Goal: Information Seeking & Learning: Learn about a topic

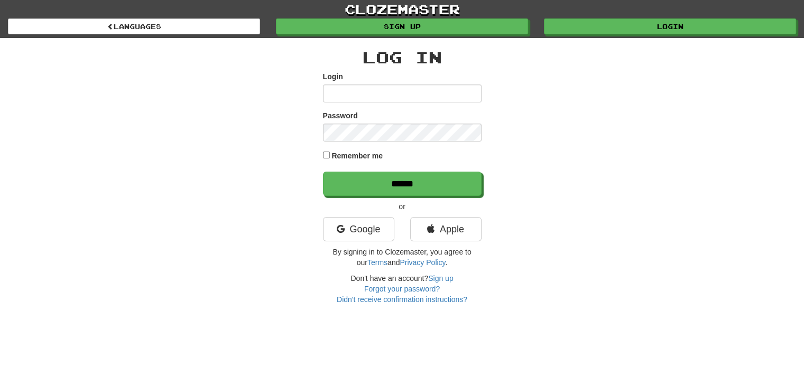
click at [457, 90] on input "Login" at bounding box center [402, 94] width 159 height 18
type input "**********"
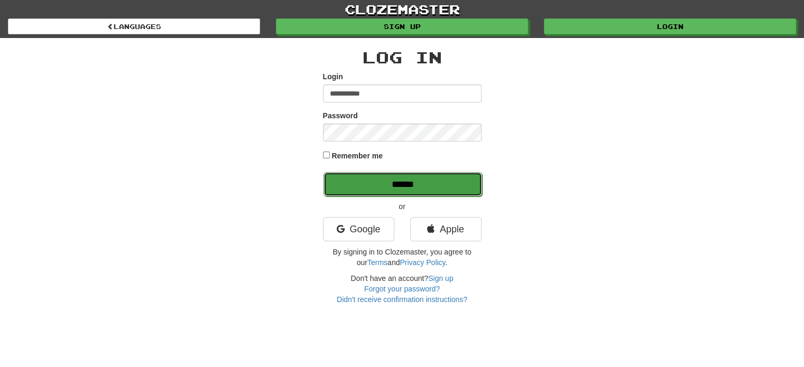
click at [412, 175] on input "******" at bounding box center [403, 184] width 159 height 24
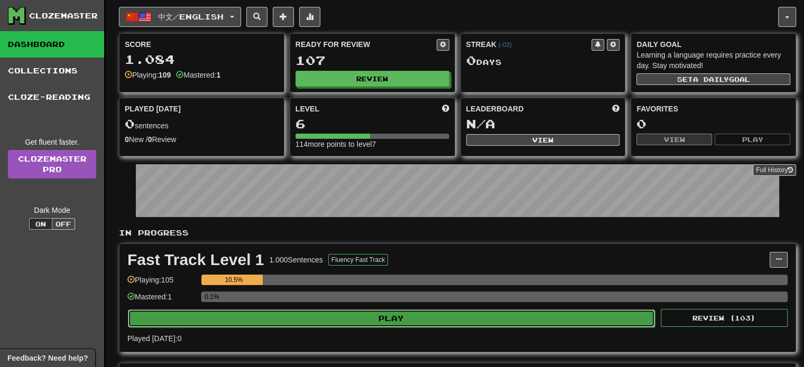
click at [349, 312] on button "Play" at bounding box center [391, 319] width 527 height 18
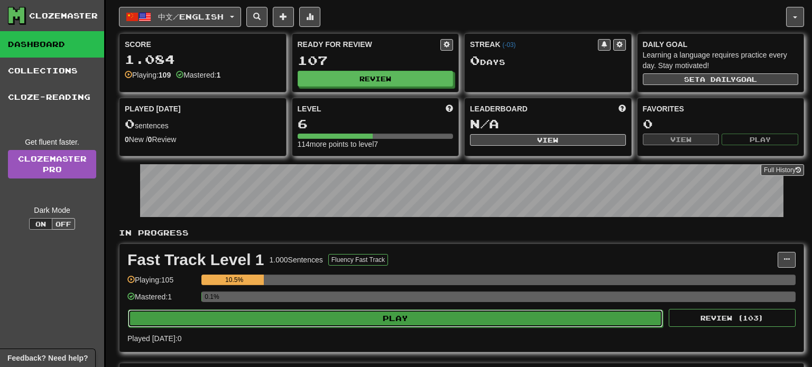
select select "**"
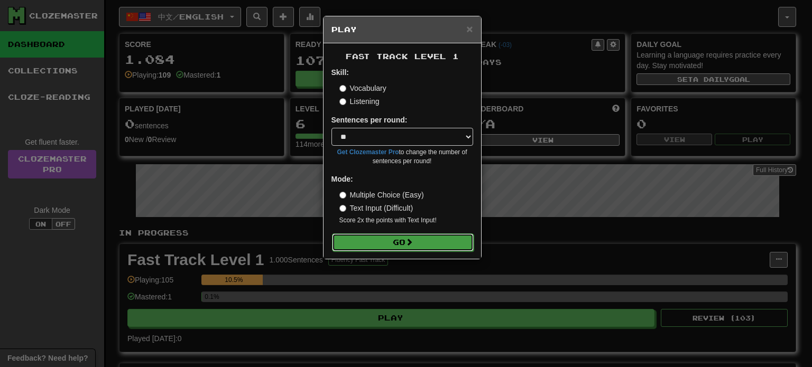
click at [401, 246] on button "Go" at bounding box center [403, 243] width 142 height 18
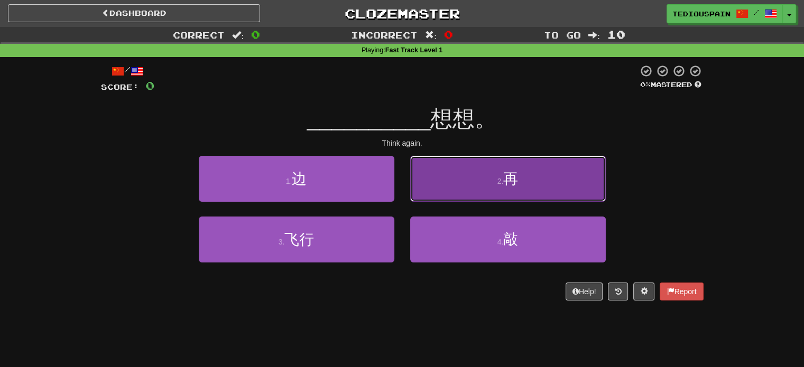
click at [474, 188] on button "2 . 再" at bounding box center [508, 179] width 196 height 46
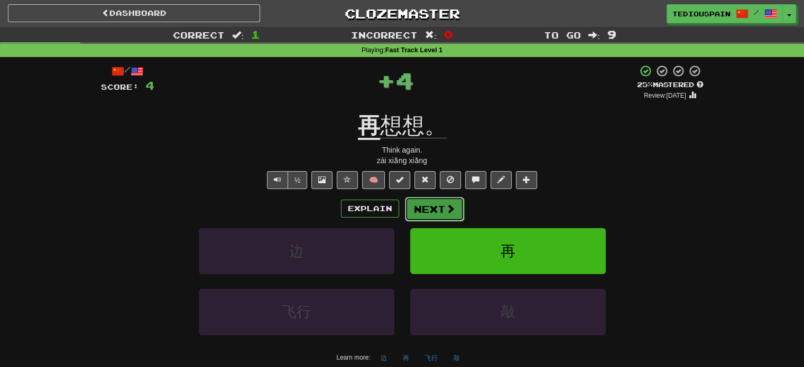
click at [443, 209] on button "Next" at bounding box center [434, 209] width 59 height 24
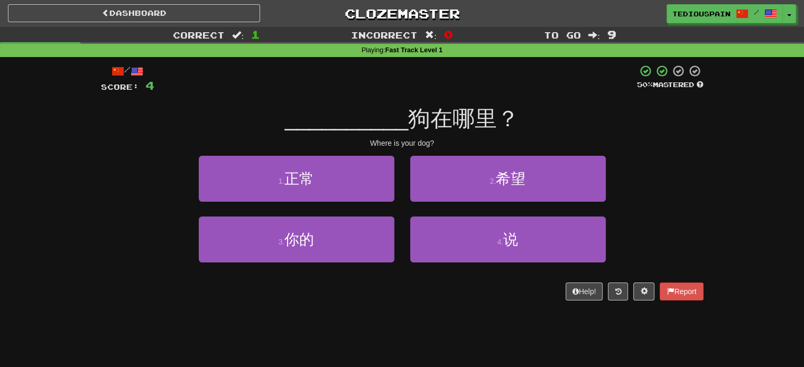
drag, startPoint x: 496, startPoint y: 136, endPoint x: 472, endPoint y: 135, distance: 24.8
click at [472, 135] on div "/ Score: 4 50 % Mastered __________ 狗在哪里？ Where is your dog? 1 . 正常 2 . 希望 3 . …" at bounding box center [402, 182] width 603 height 236
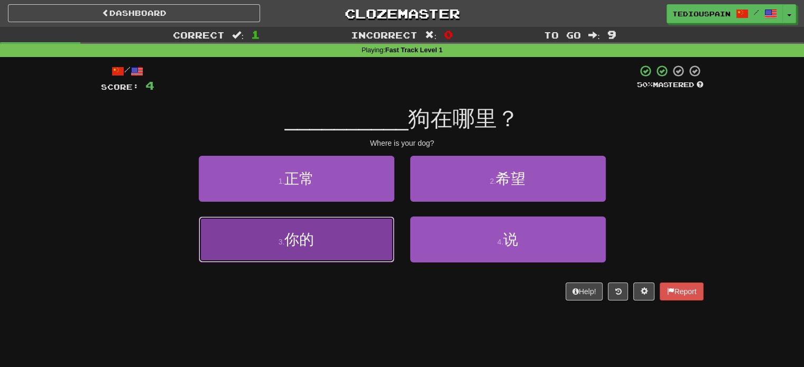
click at [356, 235] on button "3 . 你的" at bounding box center [297, 240] width 196 height 46
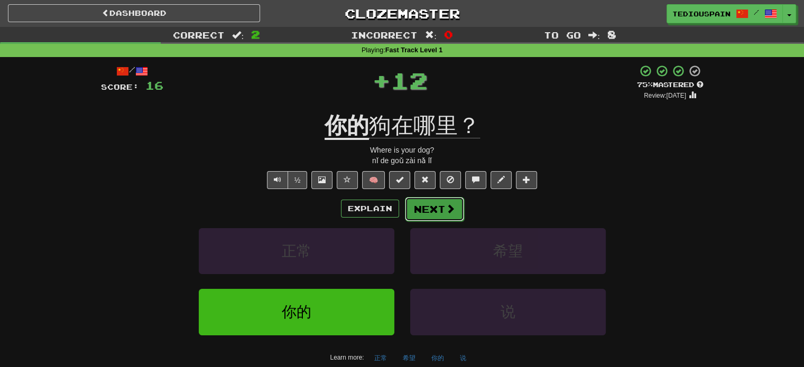
click at [446, 206] on span at bounding box center [451, 209] width 10 height 10
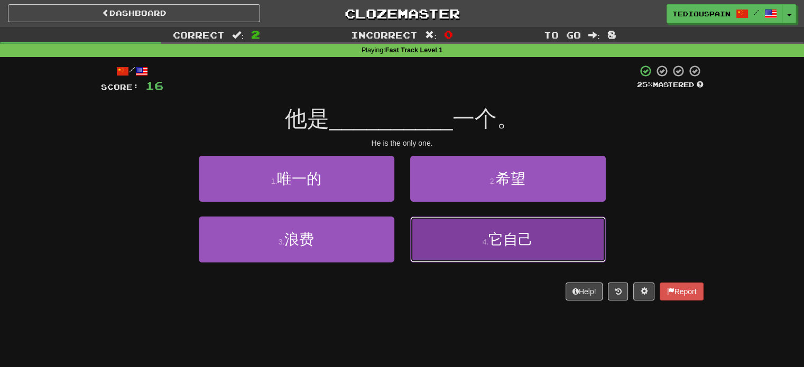
click at [466, 236] on button "4 . 它自己" at bounding box center [508, 240] width 196 height 46
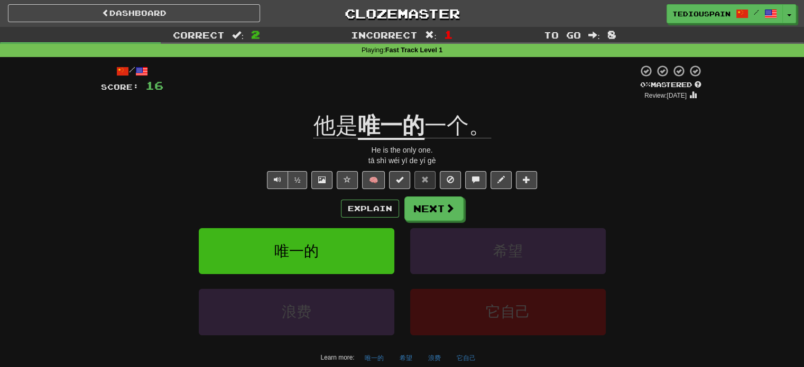
drag, startPoint x: 503, startPoint y: 202, endPoint x: 492, endPoint y: 205, distance: 11.9
click at [492, 205] on div "Explain Next" at bounding box center [402, 209] width 603 height 24
click at [452, 211] on span at bounding box center [451, 209] width 10 height 10
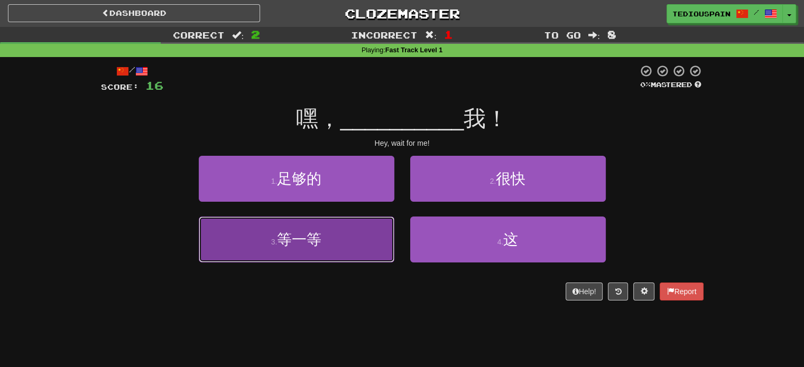
click at [351, 242] on button "3 . 等一等" at bounding box center [297, 240] width 196 height 46
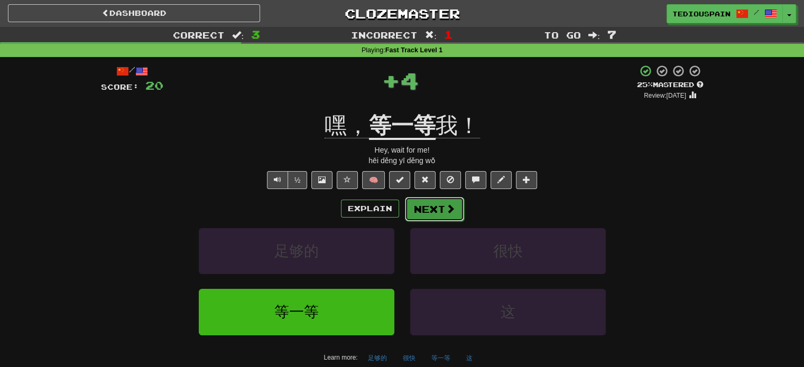
click at [419, 214] on button "Next" at bounding box center [434, 209] width 59 height 24
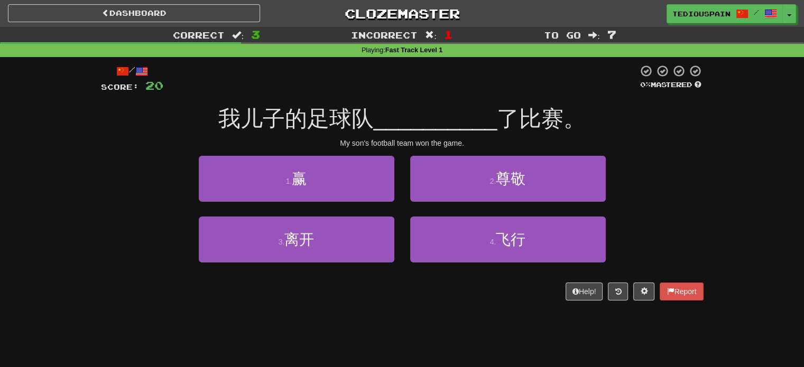
drag, startPoint x: 418, startPoint y: 123, endPoint x: 400, endPoint y: 122, distance: 18.5
click at [400, 122] on span "__________" at bounding box center [436, 118] width 124 height 25
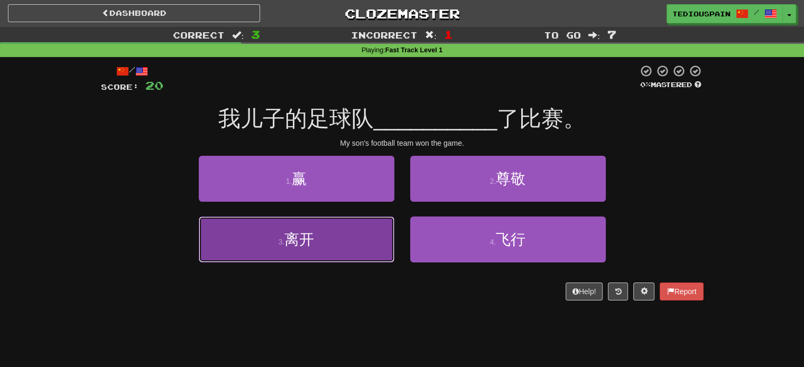
click at [372, 241] on button "3 . 离开" at bounding box center [297, 240] width 196 height 46
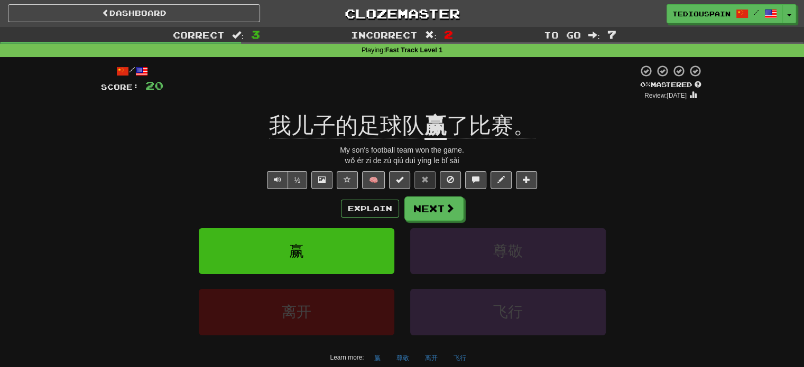
drag, startPoint x: 587, startPoint y: 164, endPoint x: 580, endPoint y: 162, distance: 7.4
click at [580, 162] on div "wǒ ér zi de zú qiú duì yíng le bǐ sài" at bounding box center [402, 160] width 603 height 11
click at [420, 207] on button "Next" at bounding box center [434, 209] width 59 height 24
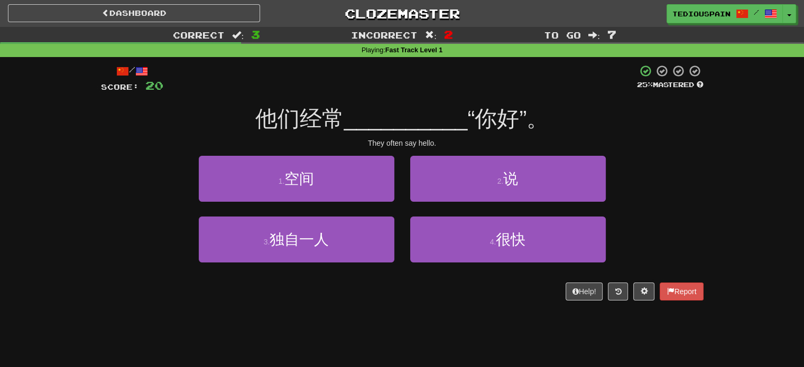
drag, startPoint x: 411, startPoint y: 94, endPoint x: 389, endPoint y: 94, distance: 21.7
click at [389, 94] on div "/ Score: 20 25 % Mastered 他们经常 __________ “你好”。 They often say hello. 1 . 空间 2 …" at bounding box center [402, 182] width 603 height 236
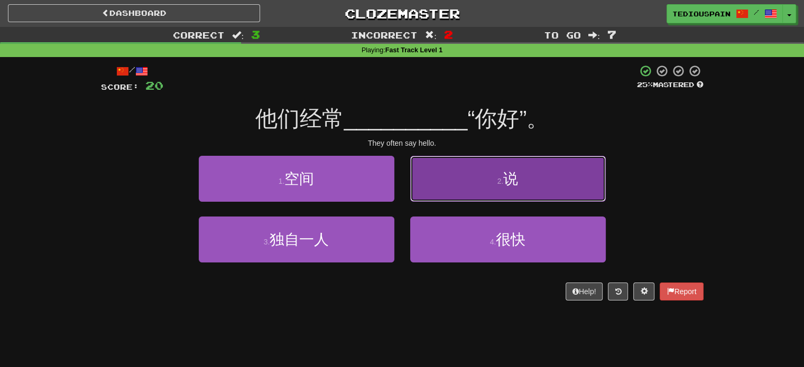
click at [474, 174] on button "2 . 说" at bounding box center [508, 179] width 196 height 46
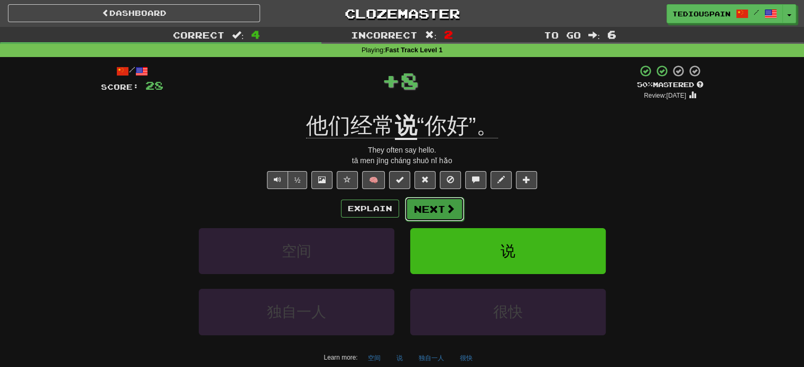
click at [456, 205] on button "Next" at bounding box center [434, 209] width 59 height 24
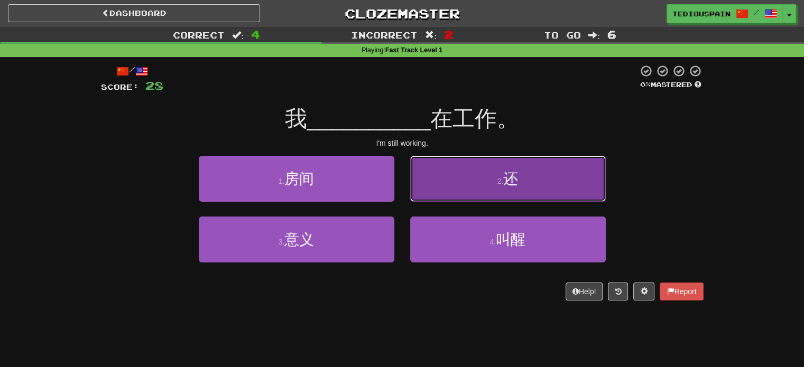
click at [476, 173] on button "2 . 还" at bounding box center [508, 179] width 196 height 46
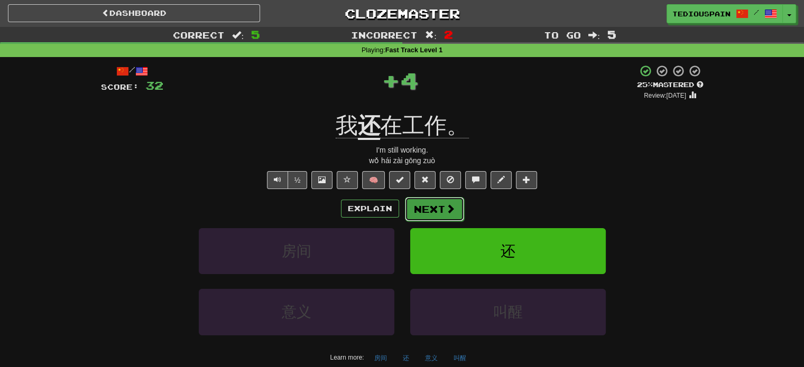
click at [423, 211] on button "Next" at bounding box center [434, 209] width 59 height 24
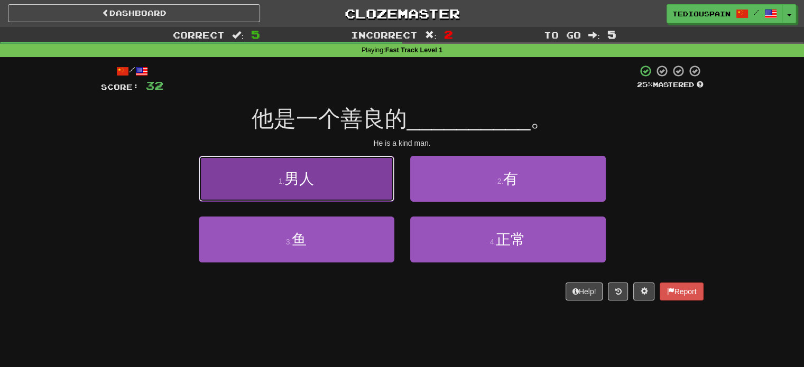
click at [332, 190] on button "1 . 男人" at bounding box center [297, 179] width 196 height 46
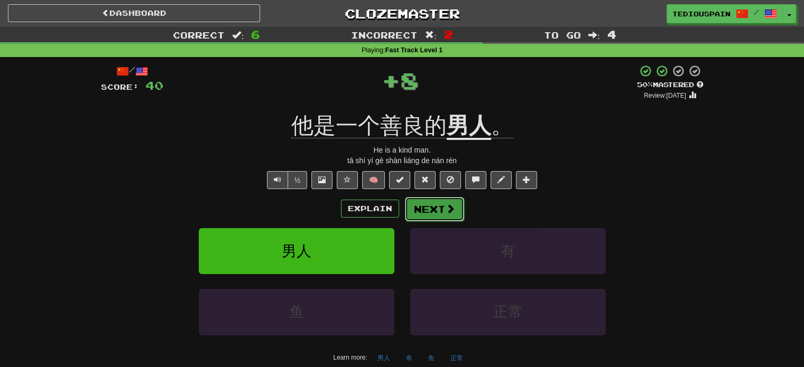
click at [424, 210] on button "Next" at bounding box center [434, 209] width 59 height 24
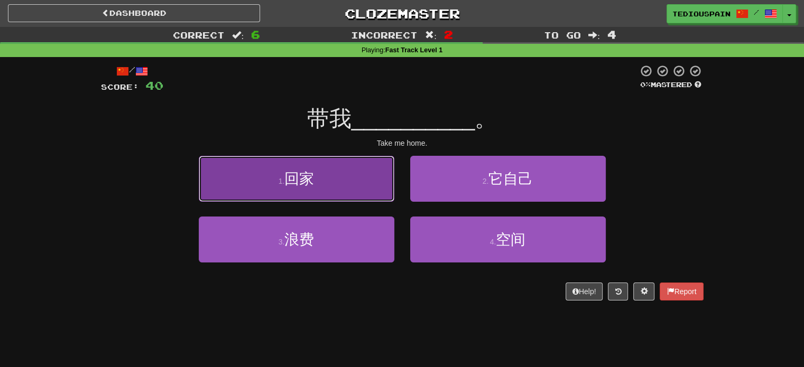
click at [308, 186] on span "回家" at bounding box center [299, 179] width 30 height 16
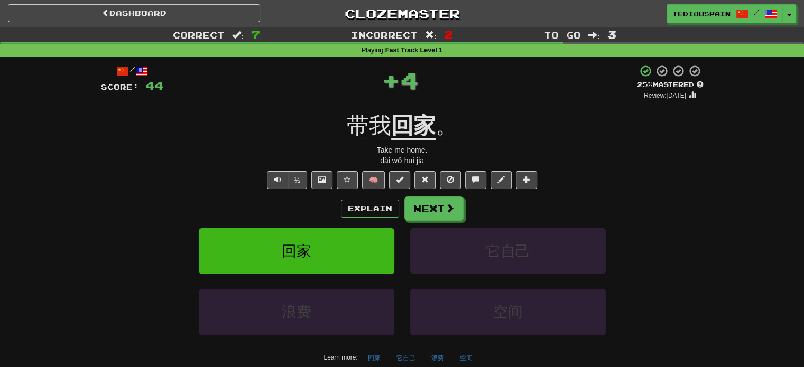
drag, startPoint x: 577, startPoint y: 205, endPoint x: 567, endPoint y: 207, distance: 9.7
click at [567, 207] on div "Explain Next" at bounding box center [402, 209] width 603 height 24
click at [441, 218] on button "Next" at bounding box center [434, 209] width 59 height 24
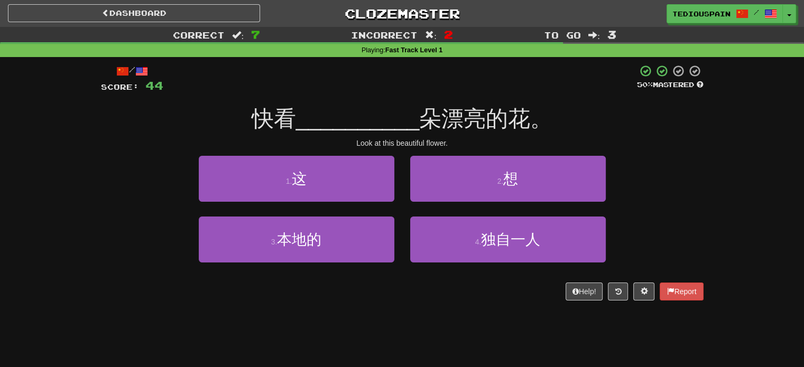
drag, startPoint x: 401, startPoint y: 107, endPoint x: 373, endPoint y: 105, distance: 28.1
click at [373, 105] on div "/ Score: 44 50 % Mastered 快看 __________ 朵漂亮的花。 Look at this beautiful flower. 1…" at bounding box center [402, 182] width 603 height 236
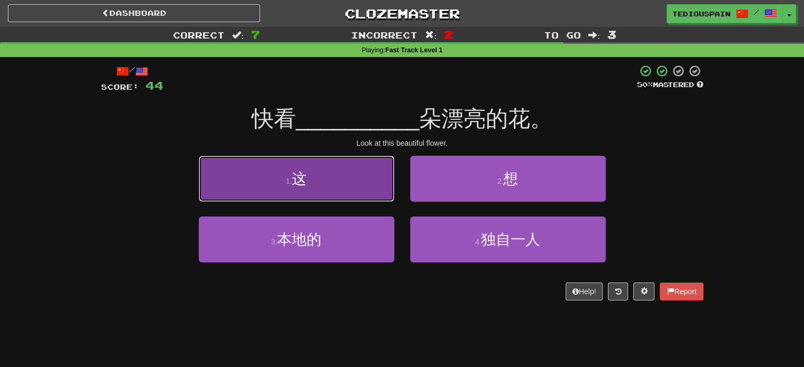
click at [372, 167] on button "1 . 这" at bounding box center [297, 179] width 196 height 46
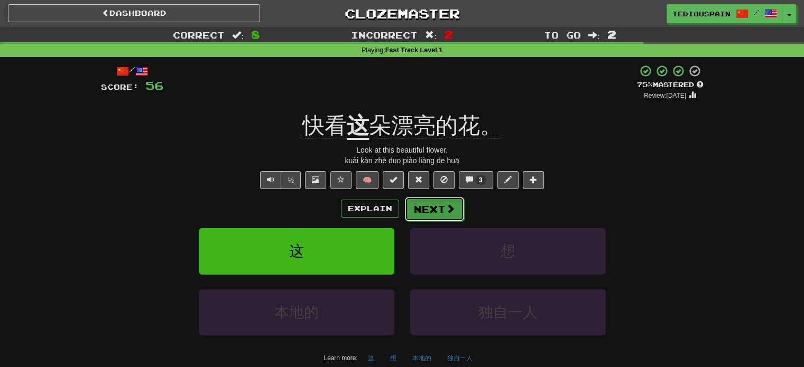
click at [438, 211] on button "Next" at bounding box center [434, 209] width 59 height 24
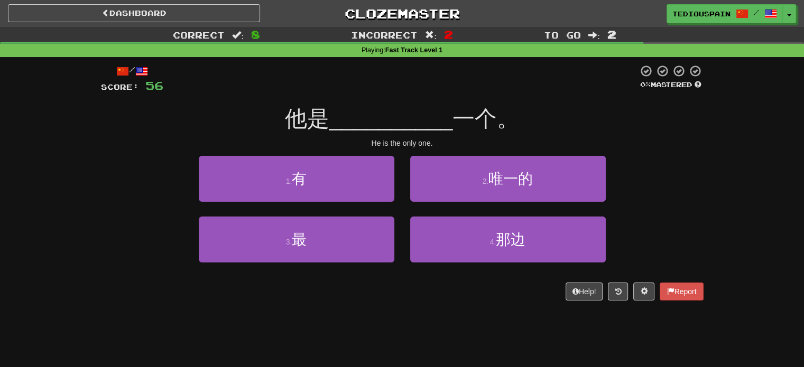
drag, startPoint x: 427, startPoint y: 127, endPoint x: 408, endPoint y: 110, distance: 25.5
click at [408, 110] on span "__________" at bounding box center [391, 118] width 124 height 25
